Goal: Task Accomplishment & Management: Use online tool/utility

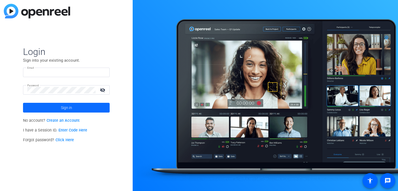
type input "[EMAIL_ADDRESS][DOMAIN_NAME]"
click at [45, 106] on span at bounding box center [66, 107] width 87 height 13
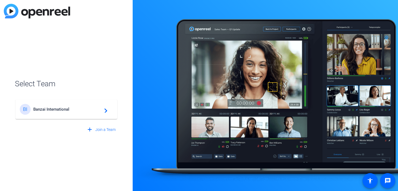
click at [71, 106] on div "BI Banzai International navigate_next" at bounding box center [66, 109] width 93 height 11
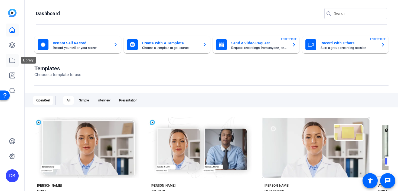
click at [13, 58] on icon at bounding box center [12, 60] width 6 height 6
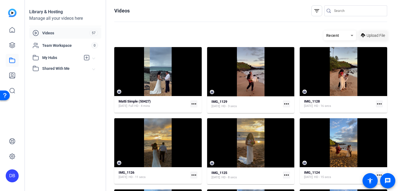
click at [376, 35] on span "Upload File" at bounding box center [375, 36] width 18 height 6
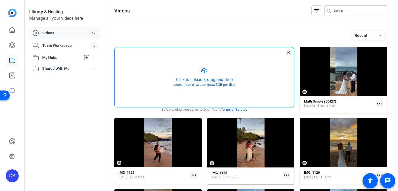
click at [202, 73] on button "button" at bounding box center [203, 77] width 179 height 60
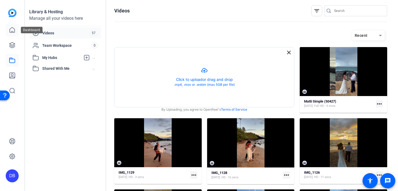
click at [13, 32] on icon at bounding box center [12, 30] width 6 height 6
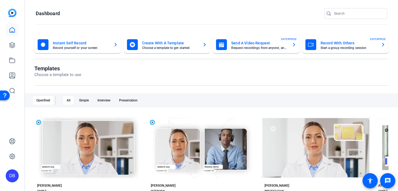
click at [67, 44] on mat-card-title "Instant Self Record" at bounding box center [81, 43] width 56 height 6
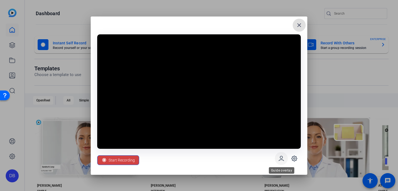
click at [282, 160] on icon at bounding box center [281, 158] width 5 height 5
click at [294, 158] on icon at bounding box center [294, 158] width 6 height 6
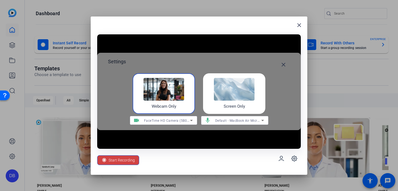
click at [230, 95] on img at bounding box center [234, 89] width 41 height 23
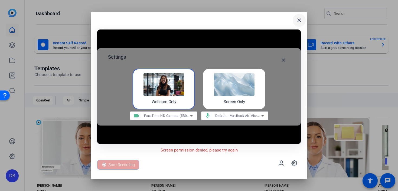
click at [298, 19] on mat-icon "close" at bounding box center [299, 20] width 6 height 6
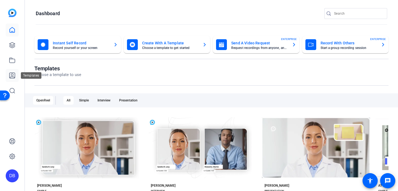
click at [15, 74] on icon at bounding box center [12, 75] width 6 height 6
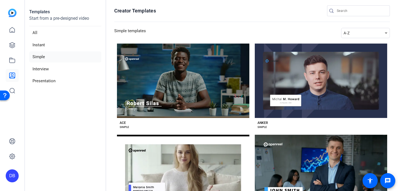
click at [70, 56] on li "Simple" at bounding box center [65, 56] width 72 height 11
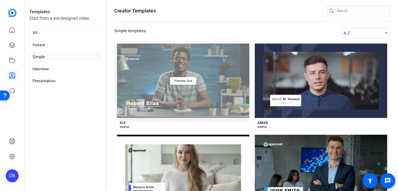
click at [153, 101] on div "Preview Ace" at bounding box center [183, 81] width 132 height 74
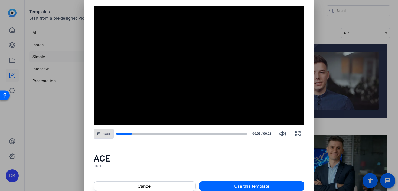
click at [52, 110] on div at bounding box center [199, 95] width 398 height 191
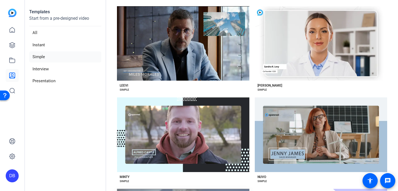
scroll to position [585, 0]
